Goal: Information Seeking & Learning: Learn about a topic

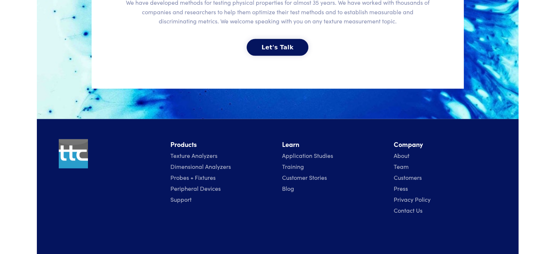
scroll to position [1694, 0]
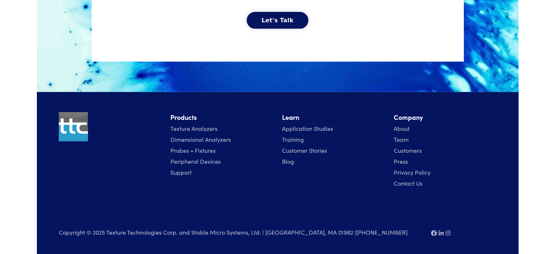
click at [292, 138] on link "Training" at bounding box center [293, 139] width 22 height 8
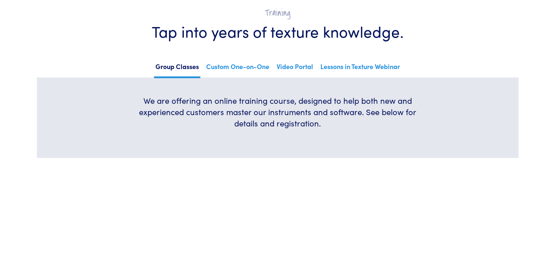
scroll to position [37, 0]
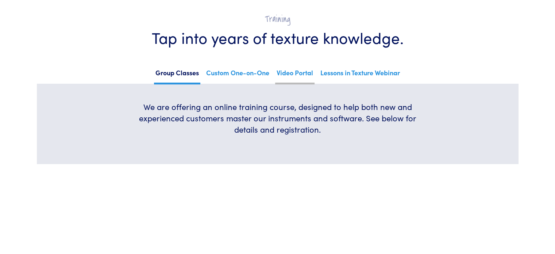
click at [307, 73] on link "Video Portal" at bounding box center [294, 75] width 39 height 18
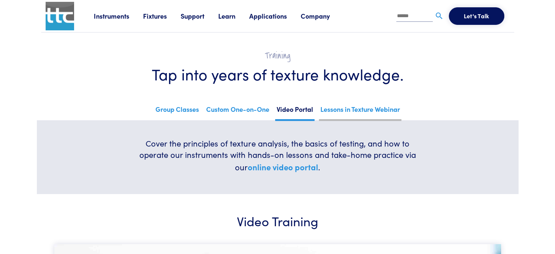
click at [358, 110] on link "Lessons in Texture Webinar" at bounding box center [360, 112] width 82 height 18
